Goal: Task Accomplishment & Management: Complete application form

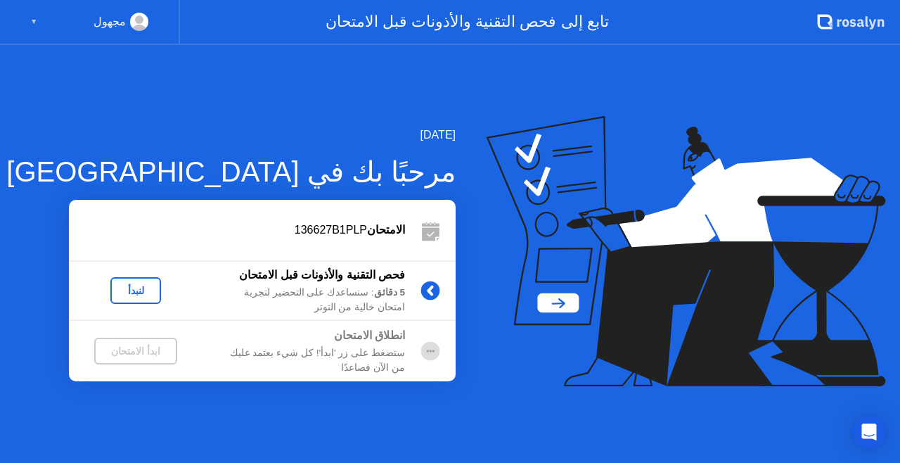
click at [624, 109] on div "[DATE] مرحبًا بك في [PERSON_NAME] 136627B1PLP فحص التقنية والأذونات قبل الامتحا…" at bounding box center [450, 254] width 900 height 418
click at [127, 288] on div "لنبدأ" at bounding box center [135, 290] width 39 height 11
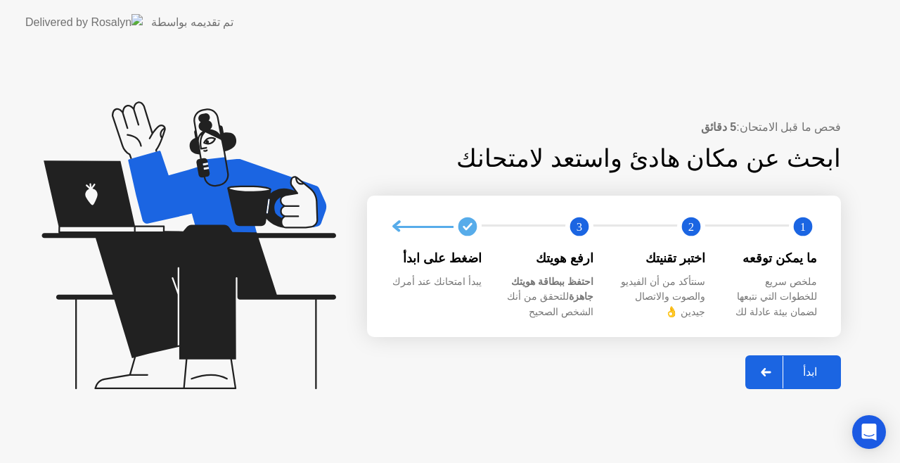
click at [816, 377] on div "ابدأ" at bounding box center [809, 371] width 53 height 13
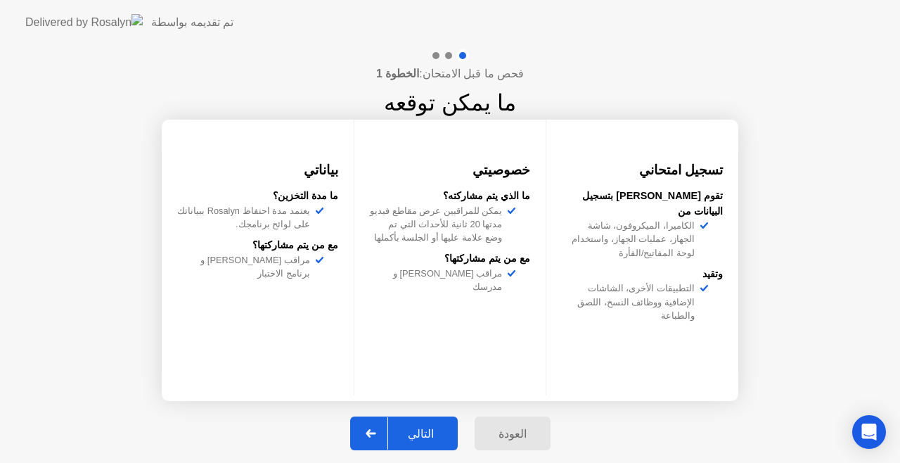
click at [423, 428] on div "التالي" at bounding box center [420, 433] width 65 height 13
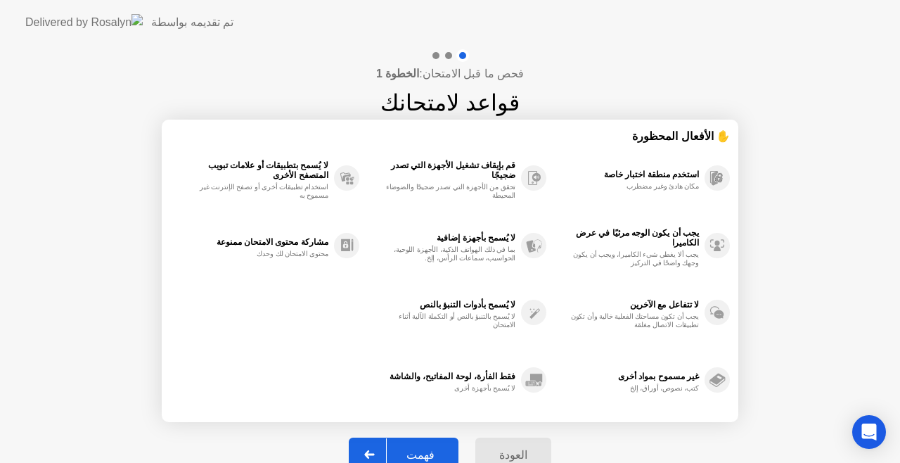
click at [425, 449] on div "فهمت" at bounding box center [421, 454] width 68 height 13
select select "**********"
select select "*******"
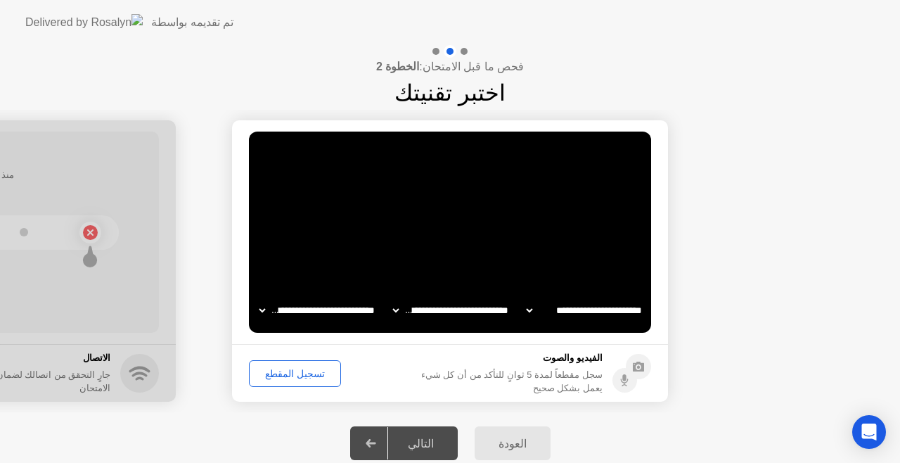
click at [281, 373] on div "تسجيل المقطع" at bounding box center [295, 373] width 82 height 11
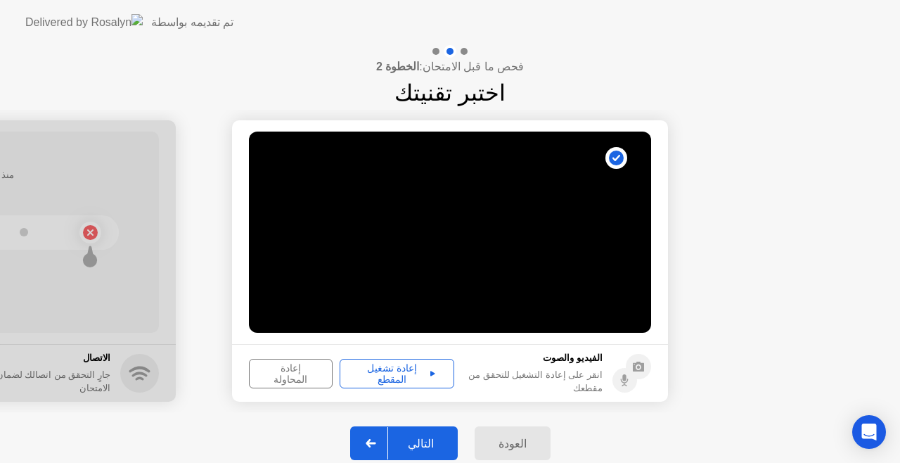
click at [354, 368] on div "إعادة تشغيل المقطع" at bounding box center [397, 373] width 105 height 23
click at [424, 447] on div "التالي" at bounding box center [420, 443] width 65 height 13
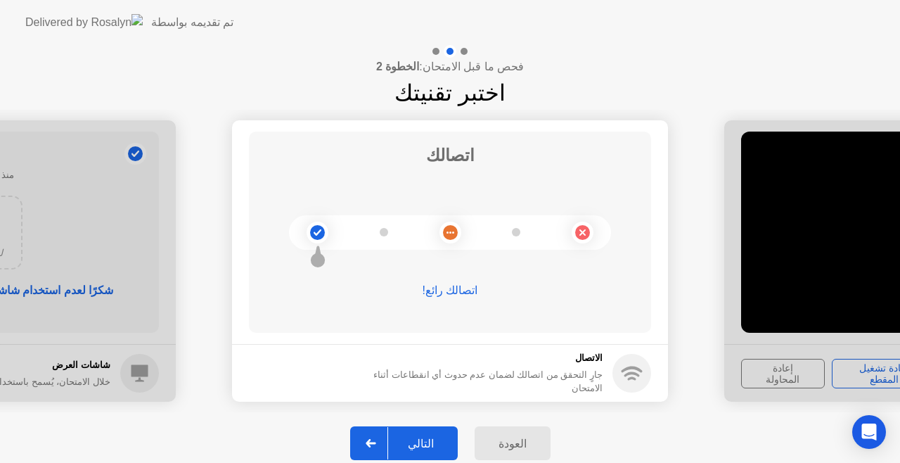
click at [424, 447] on div "التالي" at bounding box center [420, 443] width 65 height 13
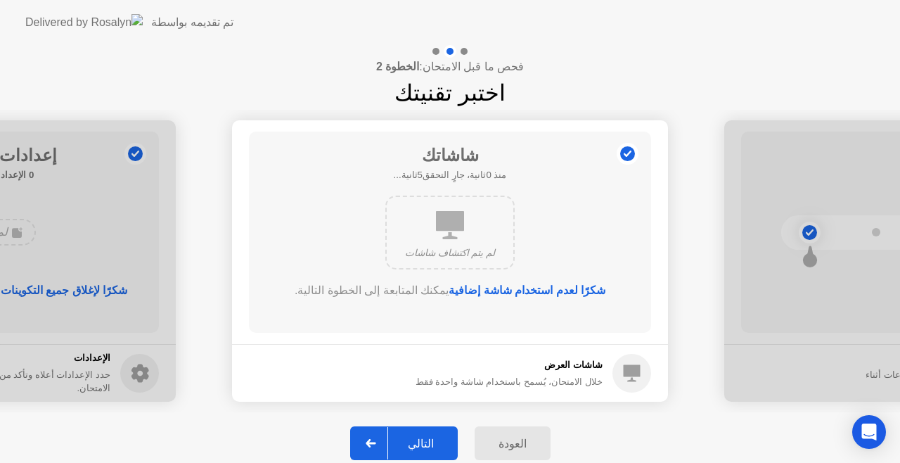
click at [424, 447] on div "التالي" at bounding box center [420, 443] width 65 height 13
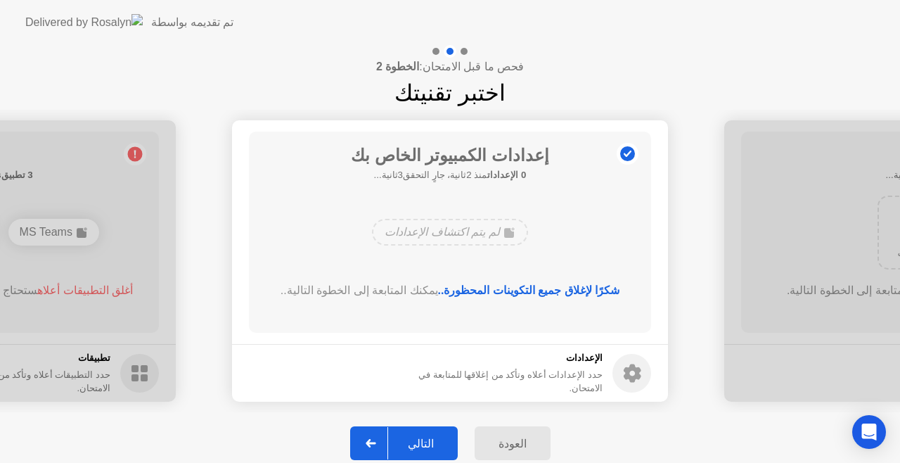
click at [424, 447] on div "التالي" at bounding box center [420, 443] width 65 height 13
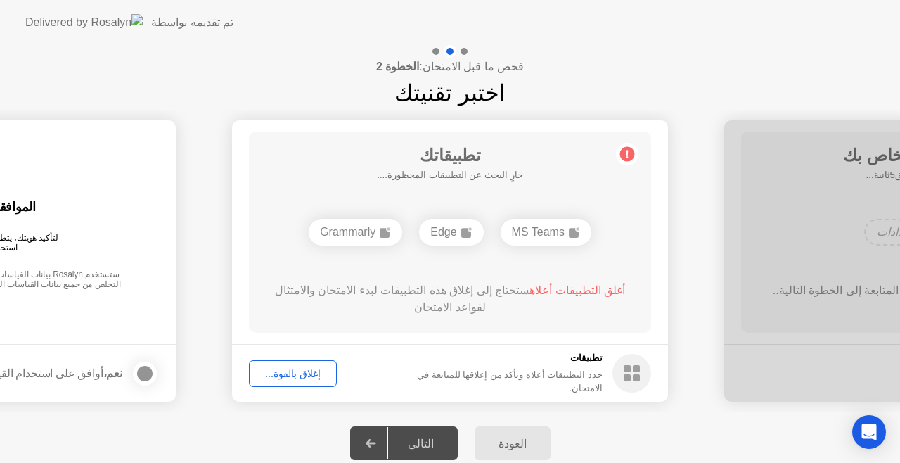
click at [292, 376] on div "إغلاق بالقوة..." at bounding box center [293, 373] width 78 height 11
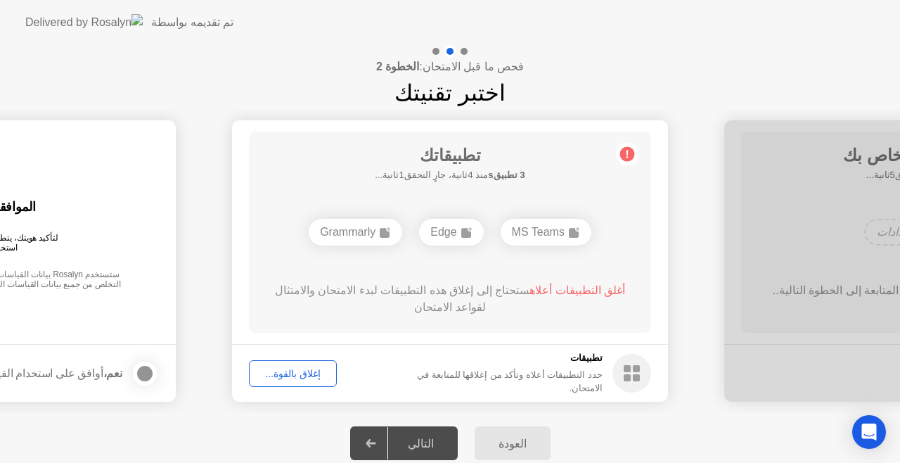
click at [280, 373] on div "إغلاق بالقوة..." at bounding box center [293, 373] width 78 height 11
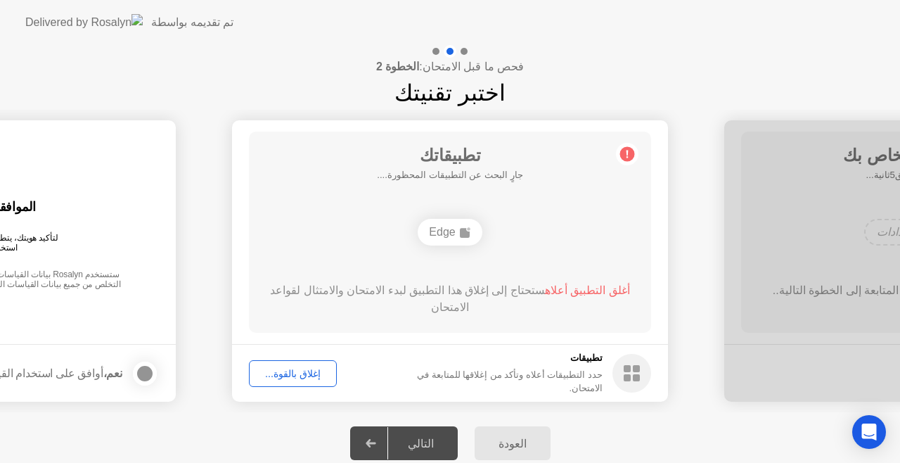
click at [307, 368] on div "إغلاق بالقوة..." at bounding box center [293, 373] width 78 height 11
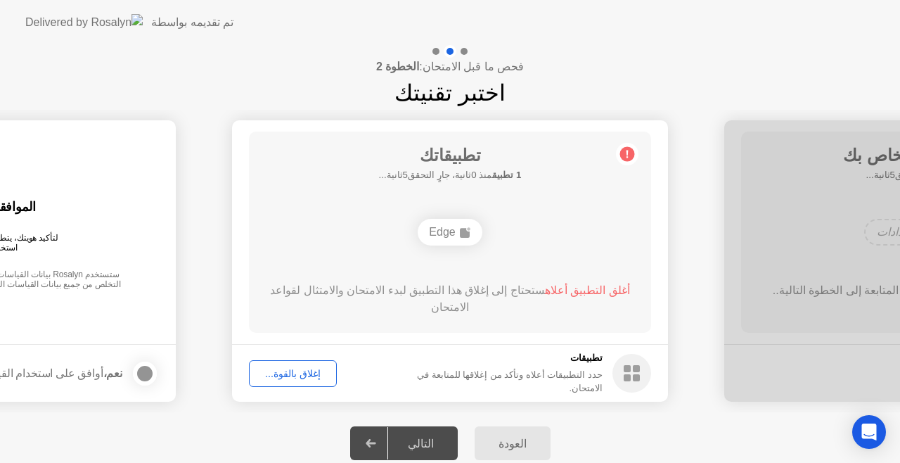
click at [278, 368] on div "إغلاق بالقوة..." at bounding box center [293, 373] width 78 height 11
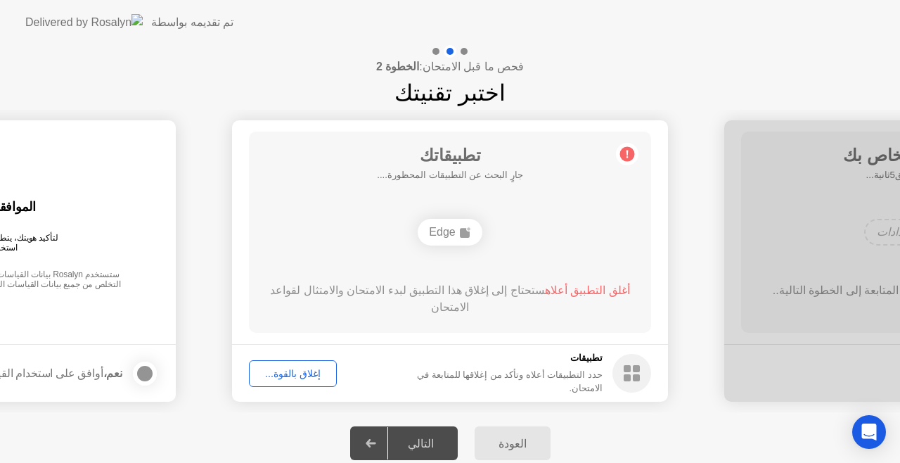
click at [418, 444] on div "التالي" at bounding box center [420, 443] width 65 height 13
click at [452, 225] on div "Edge" at bounding box center [450, 232] width 64 height 27
click at [295, 370] on div "إغلاق بالقوة..." at bounding box center [293, 373] width 78 height 11
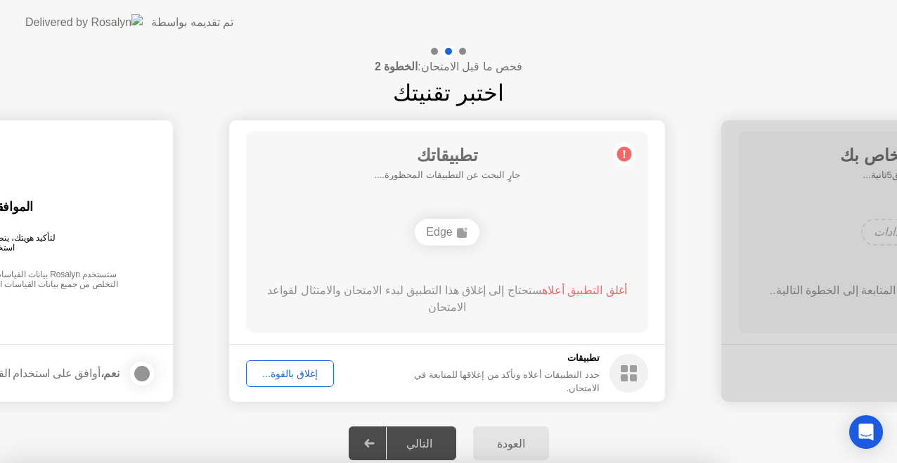
click at [295, 462] on div at bounding box center [448, 463] width 897 height 0
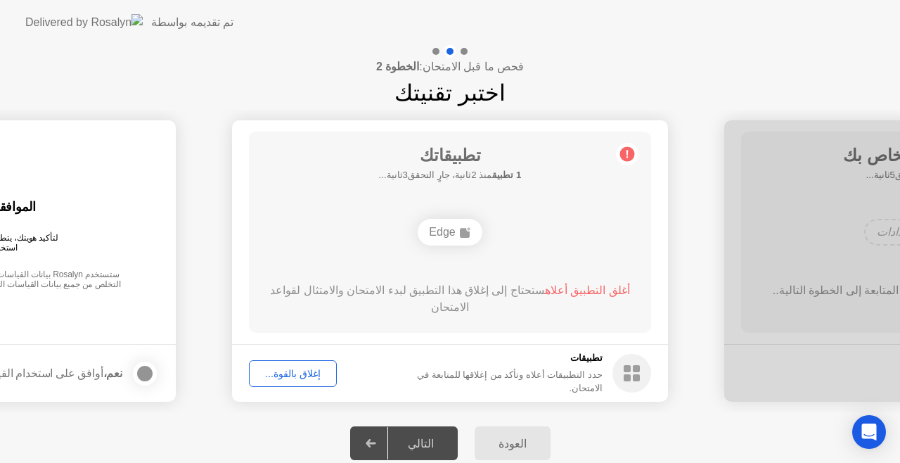
click at [460, 233] on rect at bounding box center [465, 233] width 10 height 10
click at [296, 373] on div "إغلاق بالقوة..." at bounding box center [293, 373] width 78 height 11
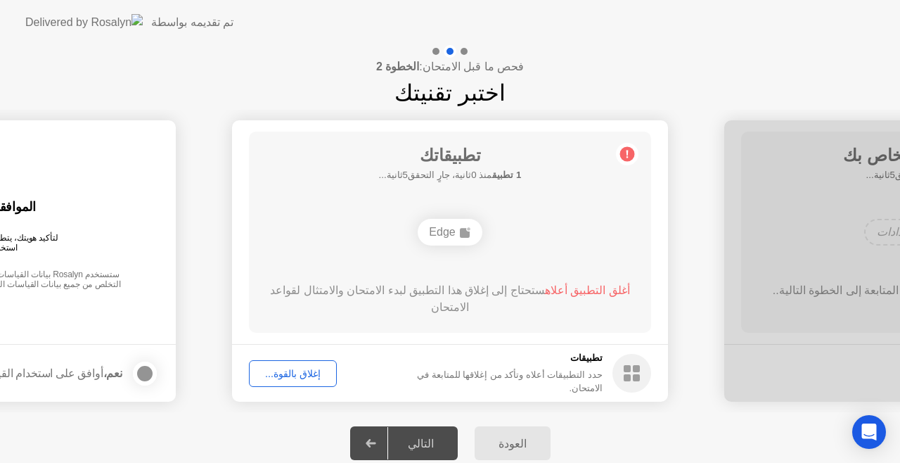
click at [288, 370] on div "إغلاق بالقوة..." at bounding box center [293, 373] width 78 height 11
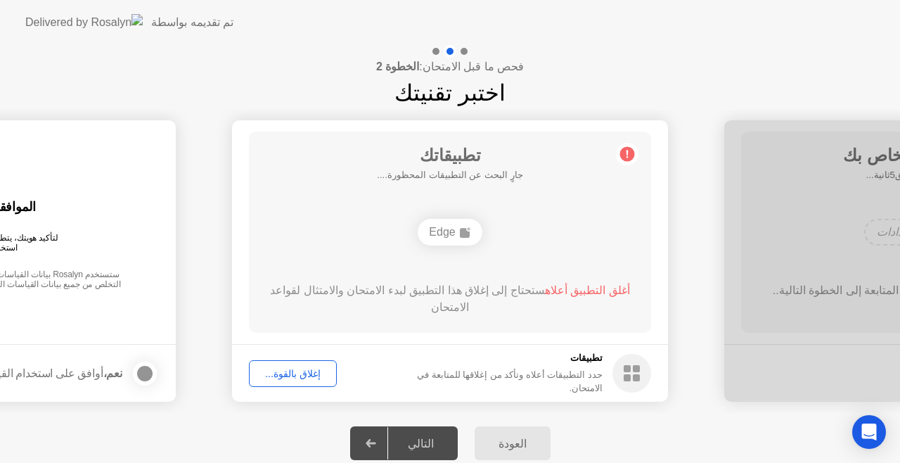
click at [574, 288] on span "أغلق التطبيق أعلاه" at bounding box center [587, 290] width 85 height 12
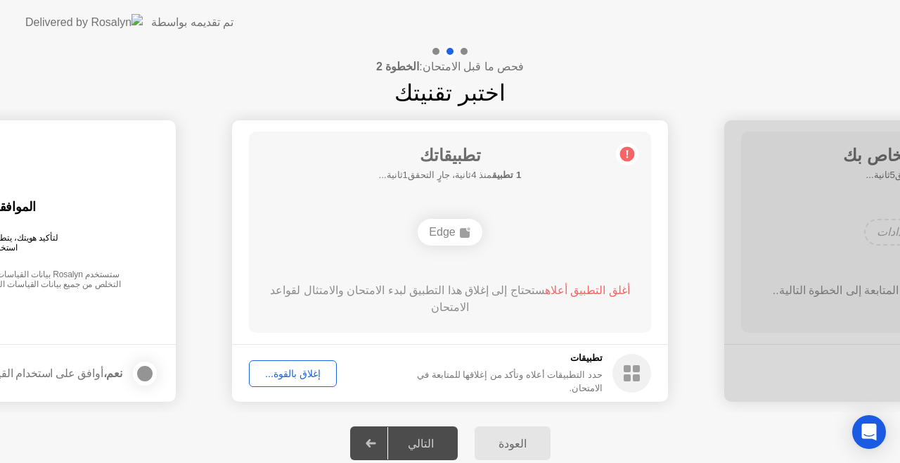
click at [454, 229] on div "Edge" at bounding box center [450, 232] width 64 height 27
click at [525, 228] on div "Edge" at bounding box center [450, 232] width 322 height 38
click at [593, 363] on h5 "تطبيقات" at bounding box center [496, 358] width 213 height 14
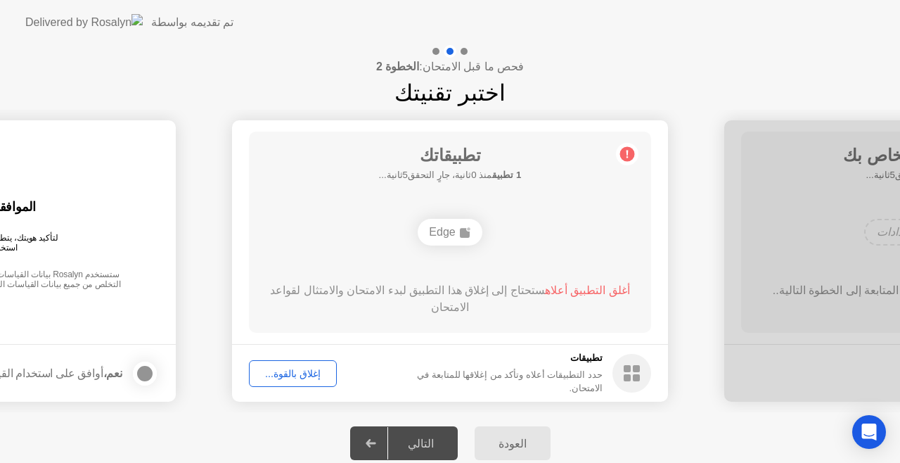
click at [634, 372] on circle at bounding box center [632, 373] width 39 height 39
click at [425, 437] on div "التالي" at bounding box center [420, 443] width 65 height 13
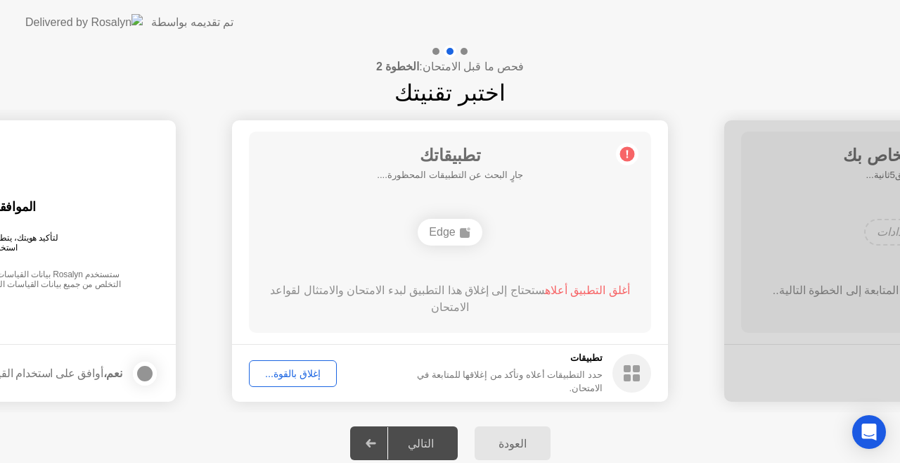
click at [271, 373] on div "إغلاق بالقوة..." at bounding box center [293, 373] width 78 height 11
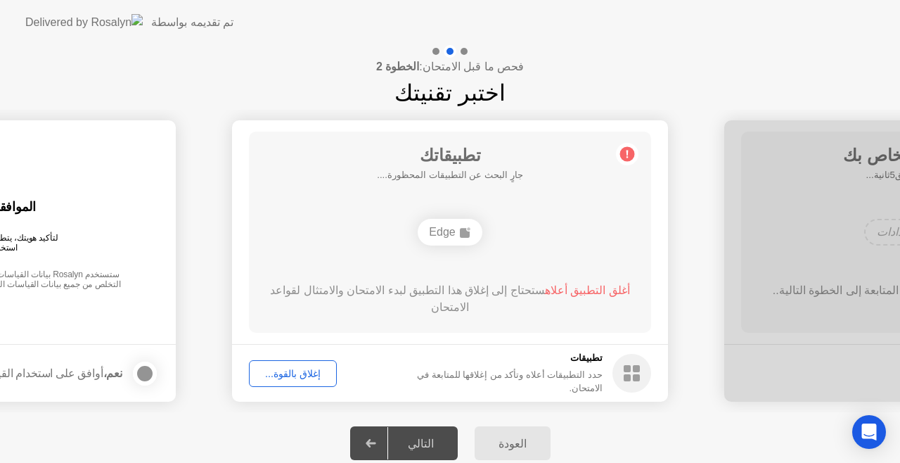
click at [302, 378] on div "إغلاق بالقوة..." at bounding box center [293, 373] width 78 height 11
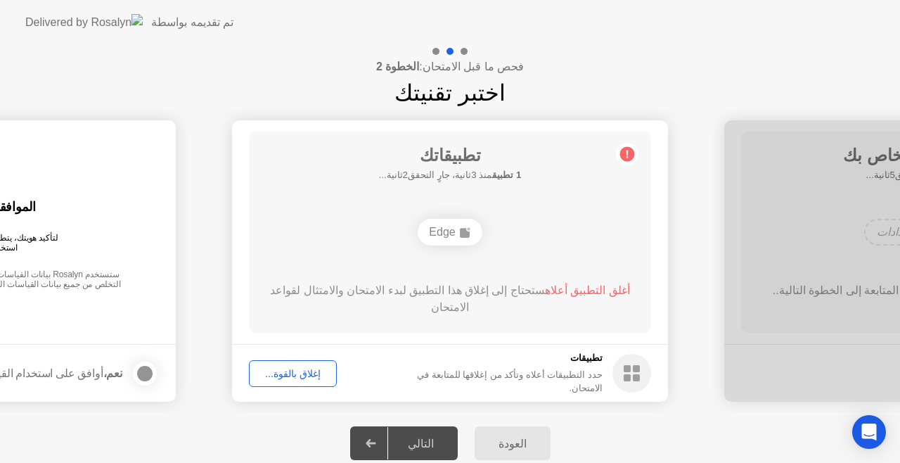
click at [376, 439] on icon at bounding box center [371, 443] width 11 height 8
click at [427, 446] on div "التالي" at bounding box center [420, 443] width 65 height 13
click at [279, 368] on div "إغلاق بالقوة..." at bounding box center [293, 373] width 78 height 11
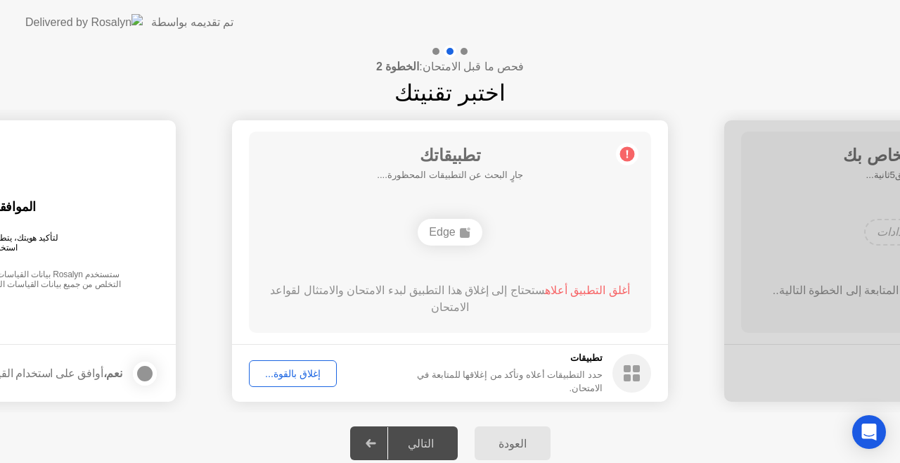
click at [430, 444] on div "التالي" at bounding box center [420, 443] width 65 height 13
click at [573, 286] on span "أغلق التطبيق أعلاه" at bounding box center [587, 290] width 85 height 12
click at [274, 368] on div "إغلاق بالقوة..." at bounding box center [293, 373] width 78 height 11
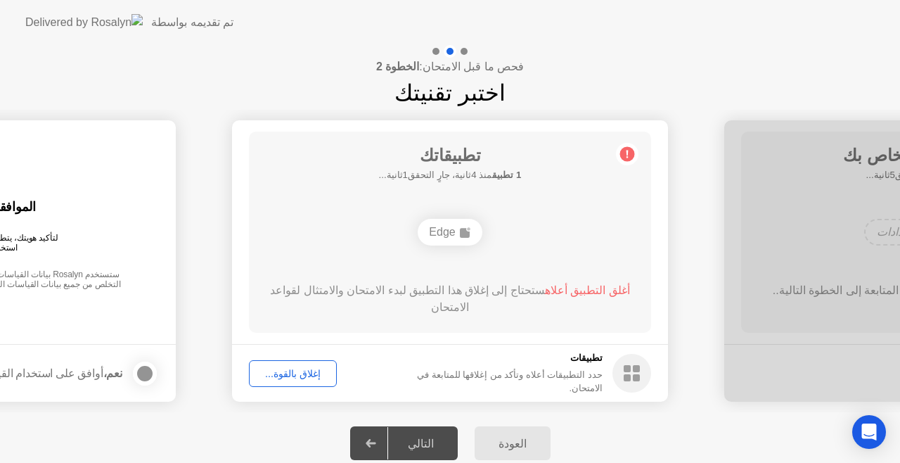
click at [376, 440] on icon at bounding box center [371, 443] width 11 height 8
click at [518, 437] on div "العودة" at bounding box center [513, 443] width 68 height 13
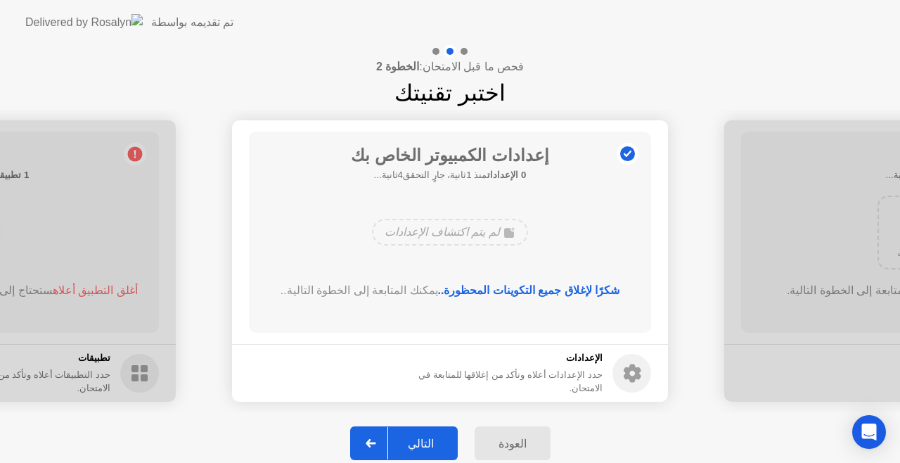
click at [440, 446] on div "التالي" at bounding box center [420, 443] width 65 height 13
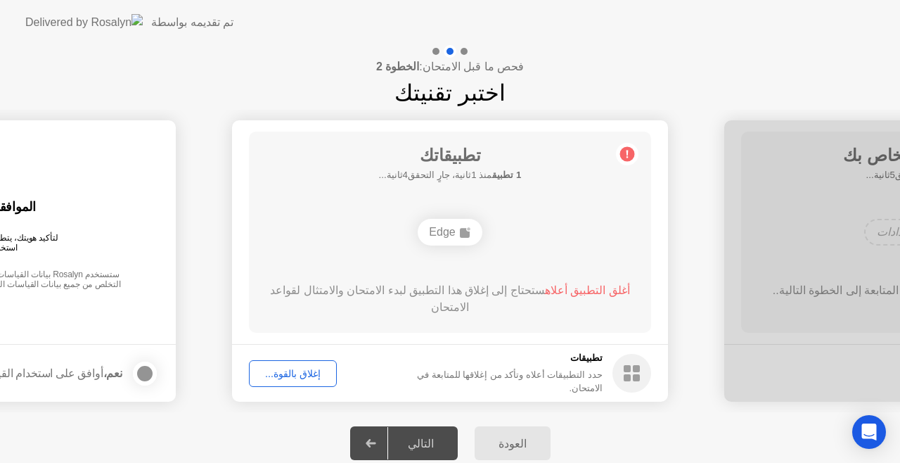
click at [440, 446] on div "التالي" at bounding box center [420, 443] width 65 height 13
click at [374, 446] on icon at bounding box center [371, 443] width 11 height 8
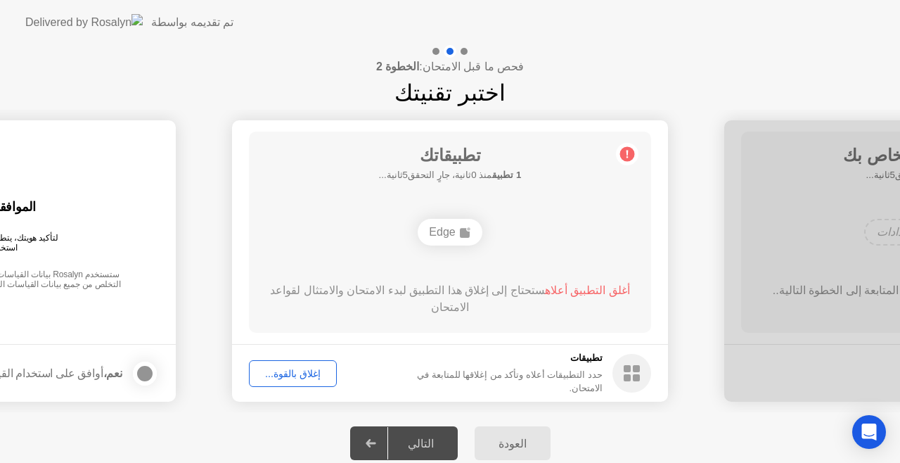
click at [281, 375] on div "إغلاق بالقوة..." at bounding box center [293, 373] width 78 height 11
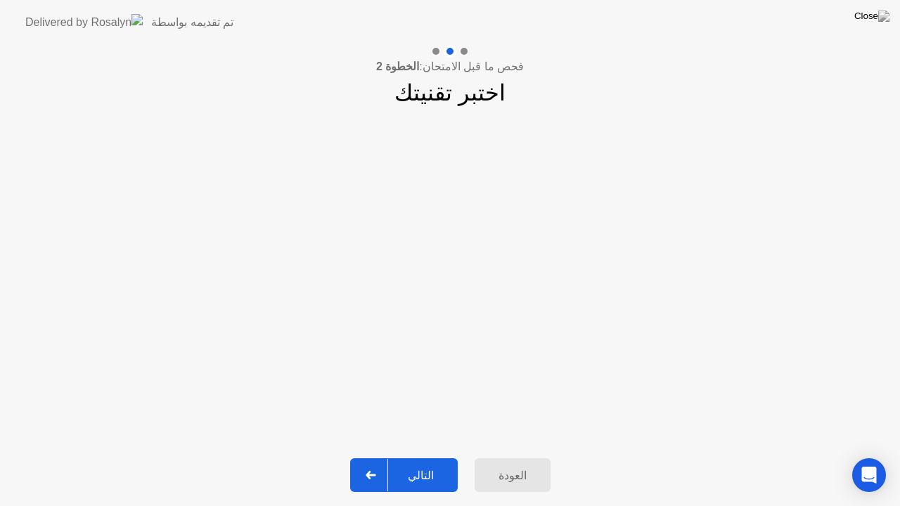
click at [425, 462] on div "التالي" at bounding box center [420, 475] width 65 height 13
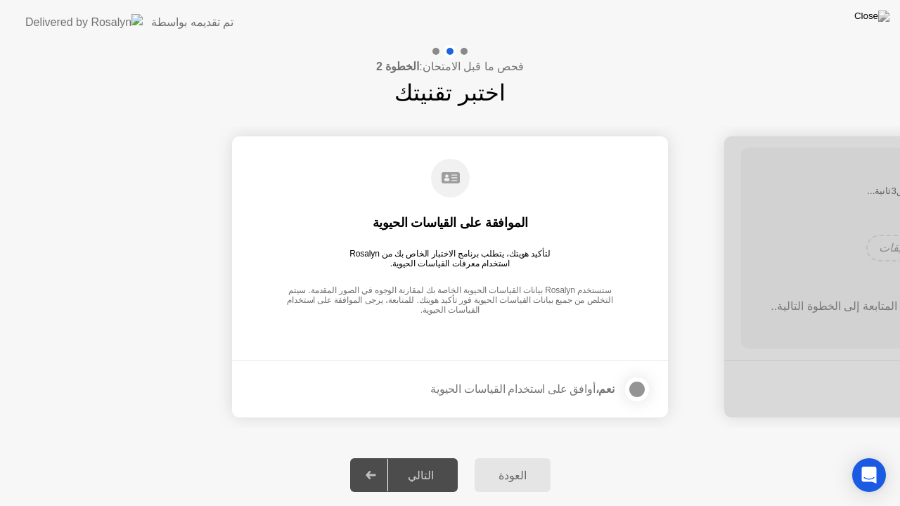
click at [641, 387] on div at bounding box center [637, 389] width 17 height 17
click at [436, 462] on div "التالي" at bounding box center [420, 475] width 65 height 13
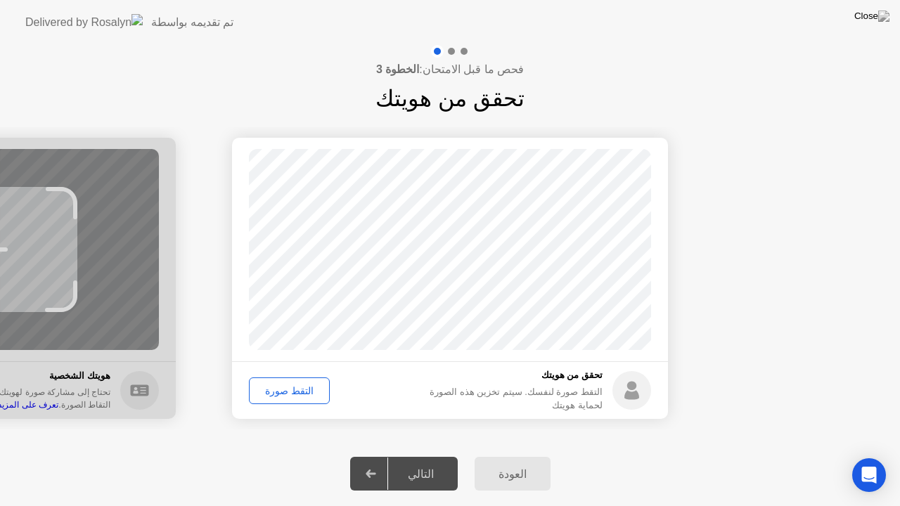
click at [264, 395] on div "التقط صورة" at bounding box center [289, 390] width 71 height 11
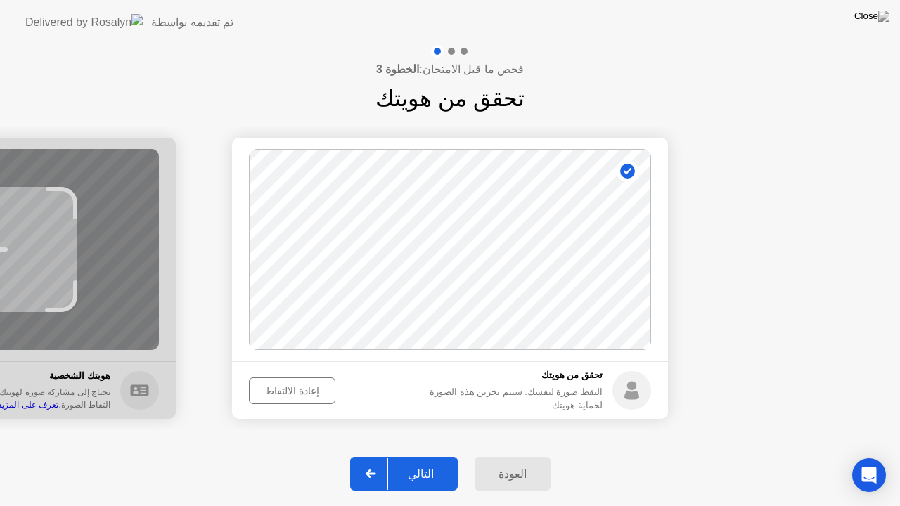
click at [402, 462] on button "التالي" at bounding box center [404, 474] width 108 height 34
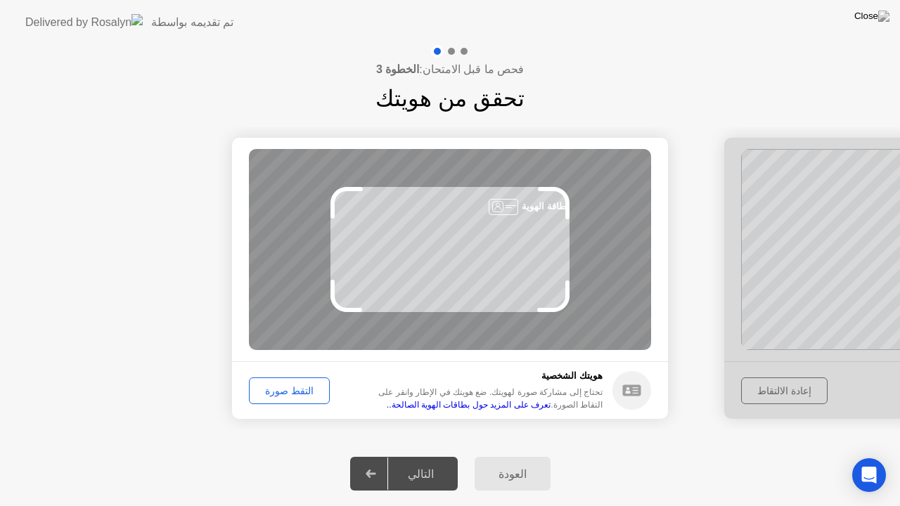
click at [272, 391] on div "التقط صورة" at bounding box center [289, 390] width 71 height 11
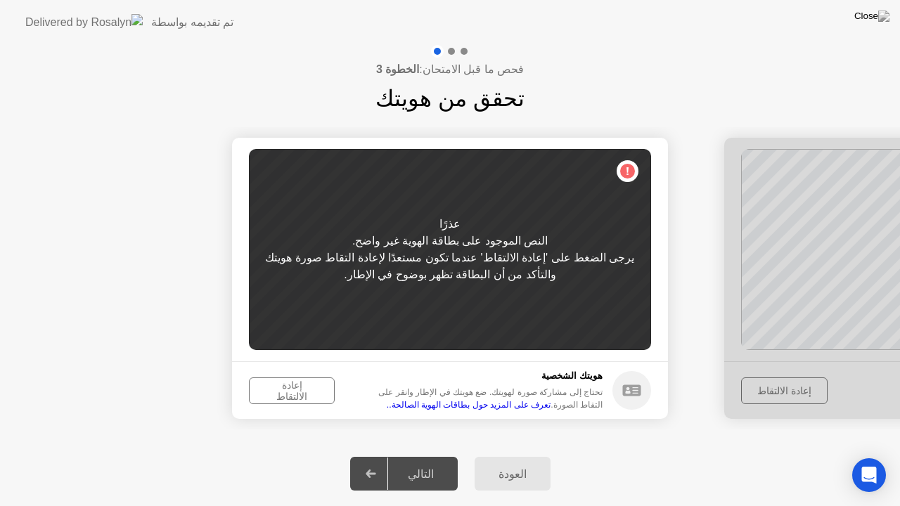
click at [283, 397] on div "إعادة الالتقاط" at bounding box center [292, 391] width 76 height 23
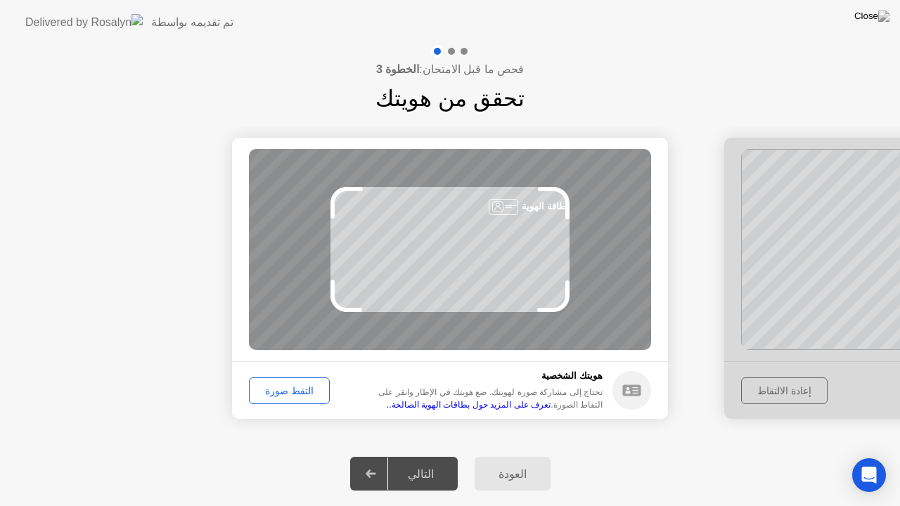
click at [283, 397] on div "التقط صورة" at bounding box center [289, 390] width 71 height 11
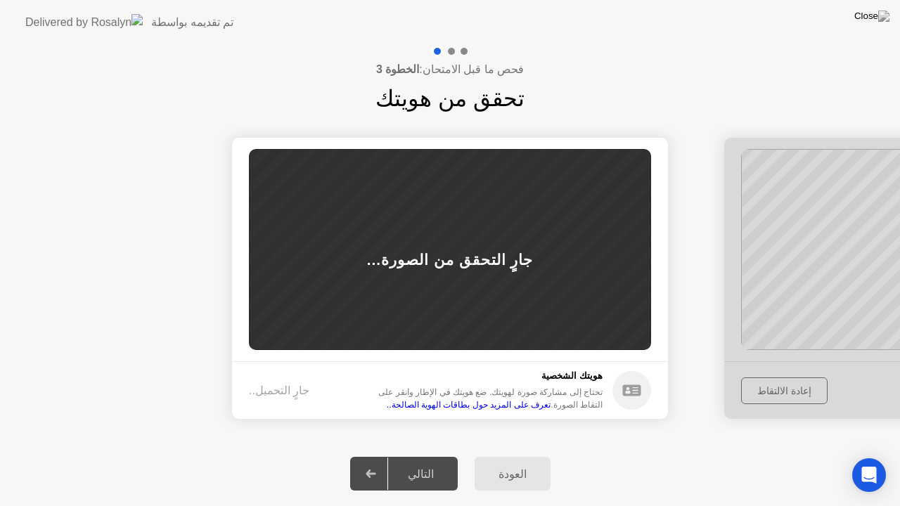
click at [283, 397] on div "جارٍ التحميل.." at bounding box center [279, 391] width 60 height 17
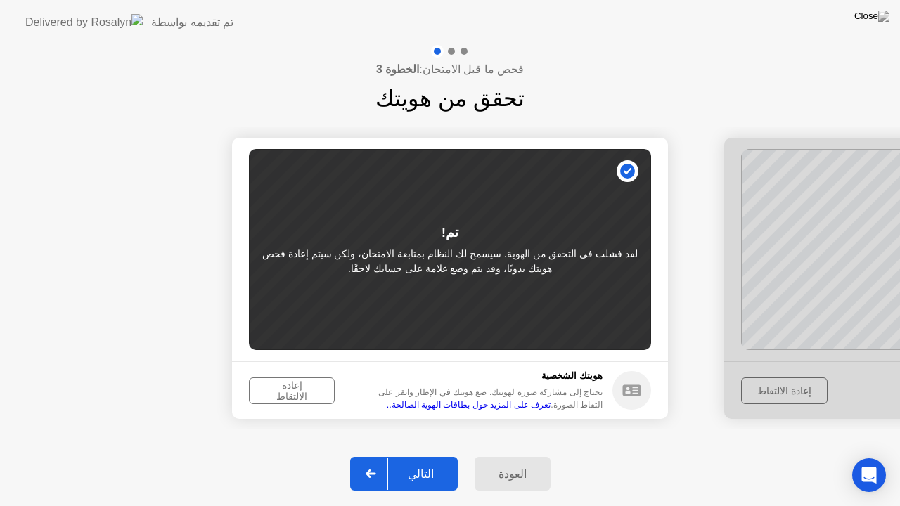
click at [494, 462] on div "العودة" at bounding box center [513, 474] width 68 height 13
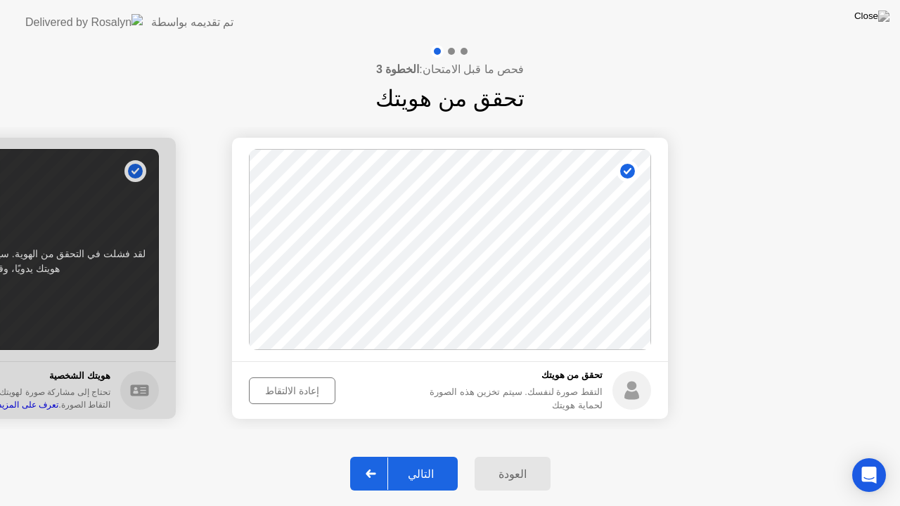
click at [435, 462] on button "التالي" at bounding box center [404, 474] width 108 height 34
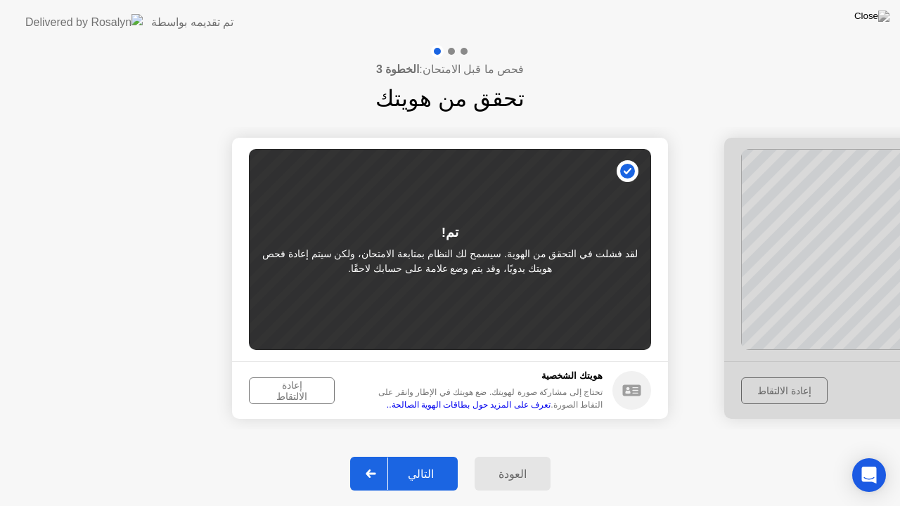
click at [271, 395] on div "إعادة الالتقاط" at bounding box center [292, 391] width 76 height 23
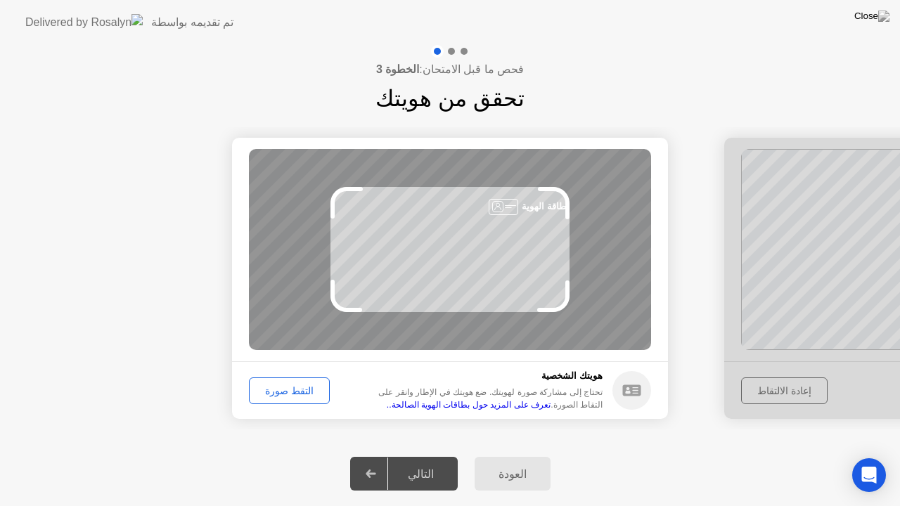
click at [271, 395] on div "التقط صورة" at bounding box center [289, 390] width 71 height 11
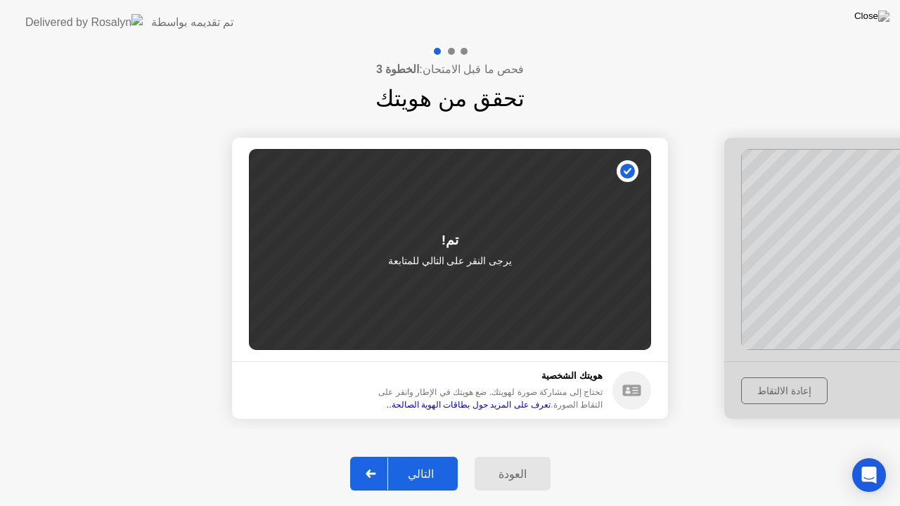
click at [419, 462] on div "التالي" at bounding box center [420, 474] width 65 height 13
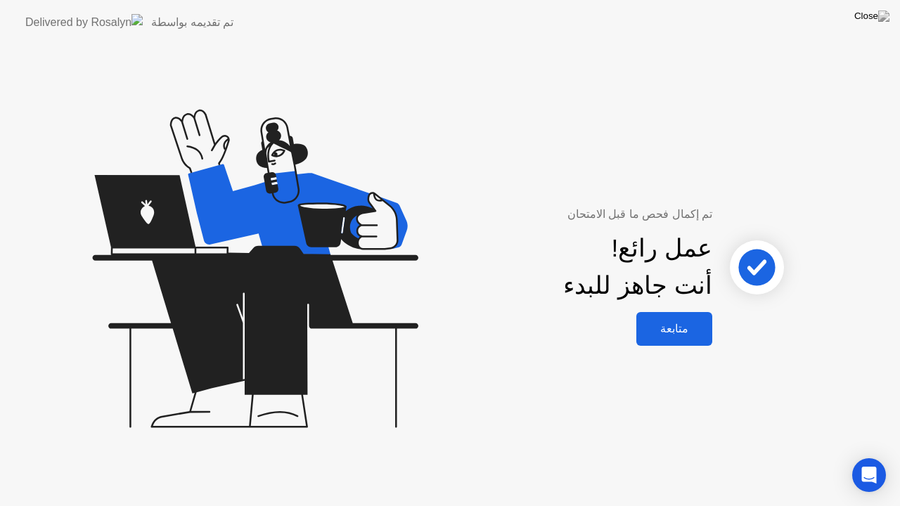
click at [686, 328] on div "متابعة" at bounding box center [675, 328] width 68 height 13
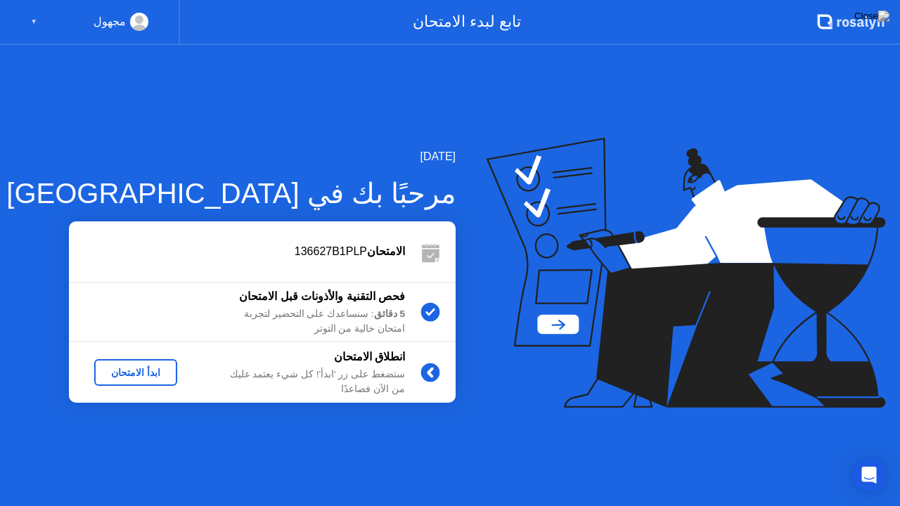
click at [129, 374] on div "ابدأ الامتحان" at bounding box center [136, 372] width 72 height 11
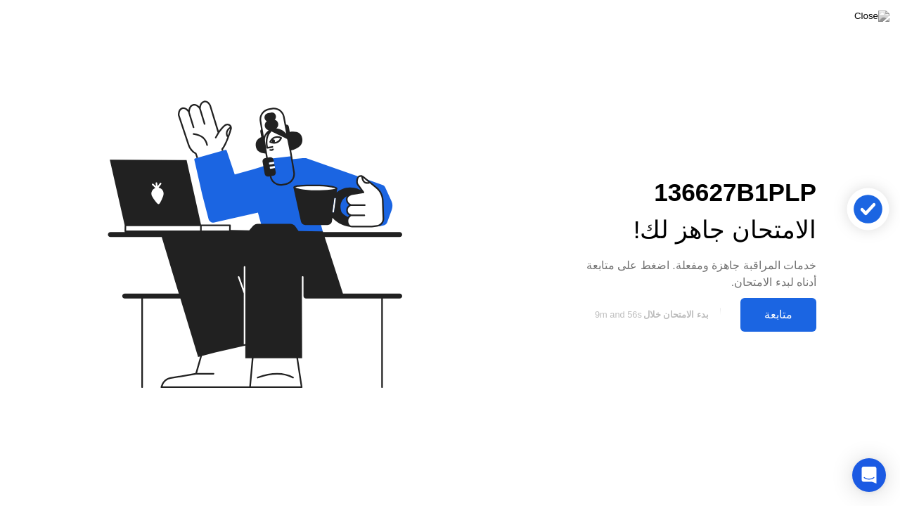
click at [781, 323] on button "متابعة" at bounding box center [779, 315] width 76 height 34
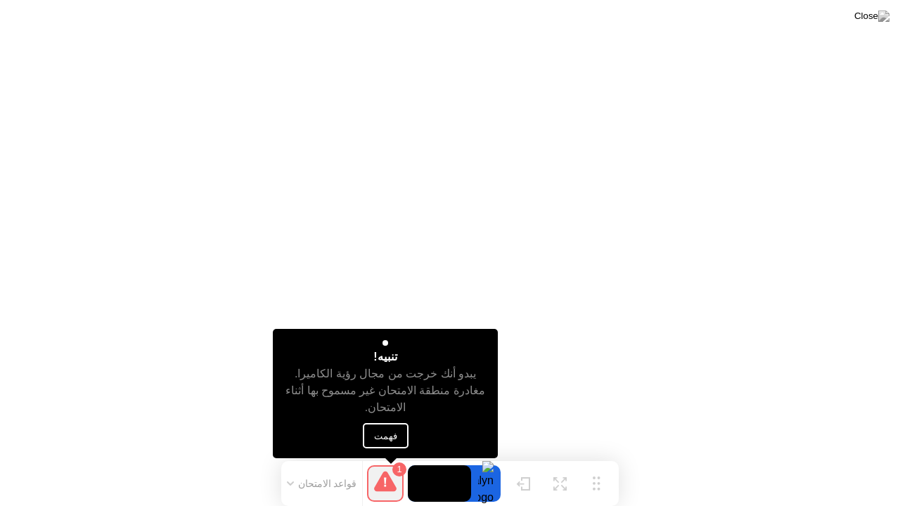
click at [381, 431] on button "فهمت" at bounding box center [386, 435] width 46 height 25
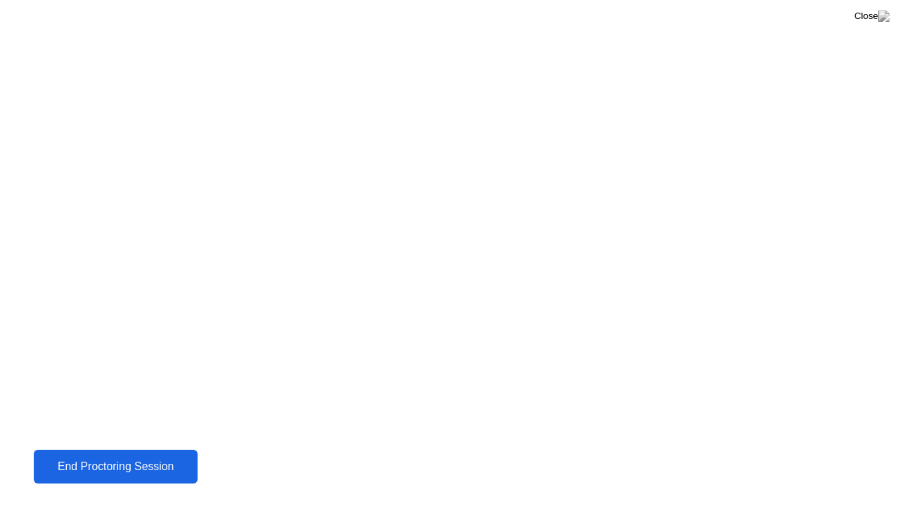
click at [145, 462] on div "End Proctoring Session" at bounding box center [115, 467] width 155 height 13
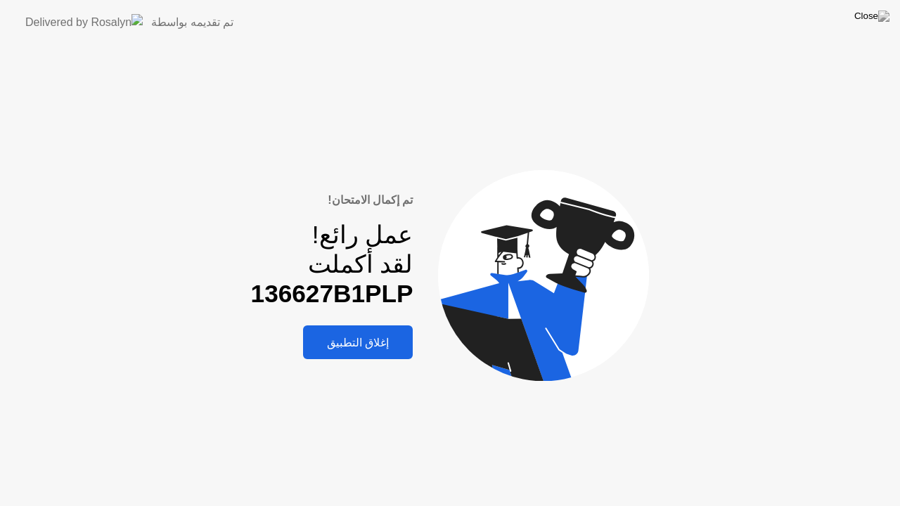
click at [368, 338] on div "إغلاق التطبيق" at bounding box center [357, 342] width 101 height 13
